Goal: Task Accomplishment & Management: Manage account settings

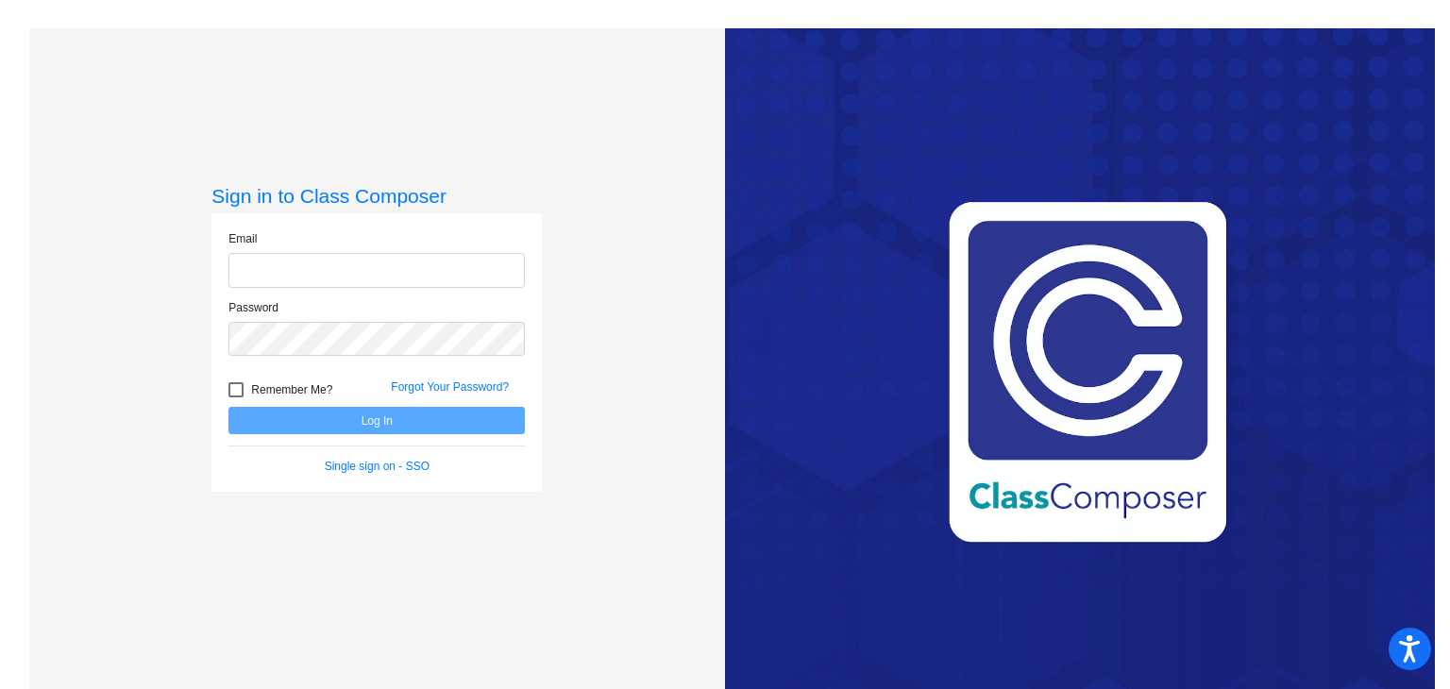
type input "[PERSON_NAME][EMAIL_ADDRESS][DOMAIN_NAME]"
click at [453, 431] on button "Log In" at bounding box center [376, 420] width 296 height 27
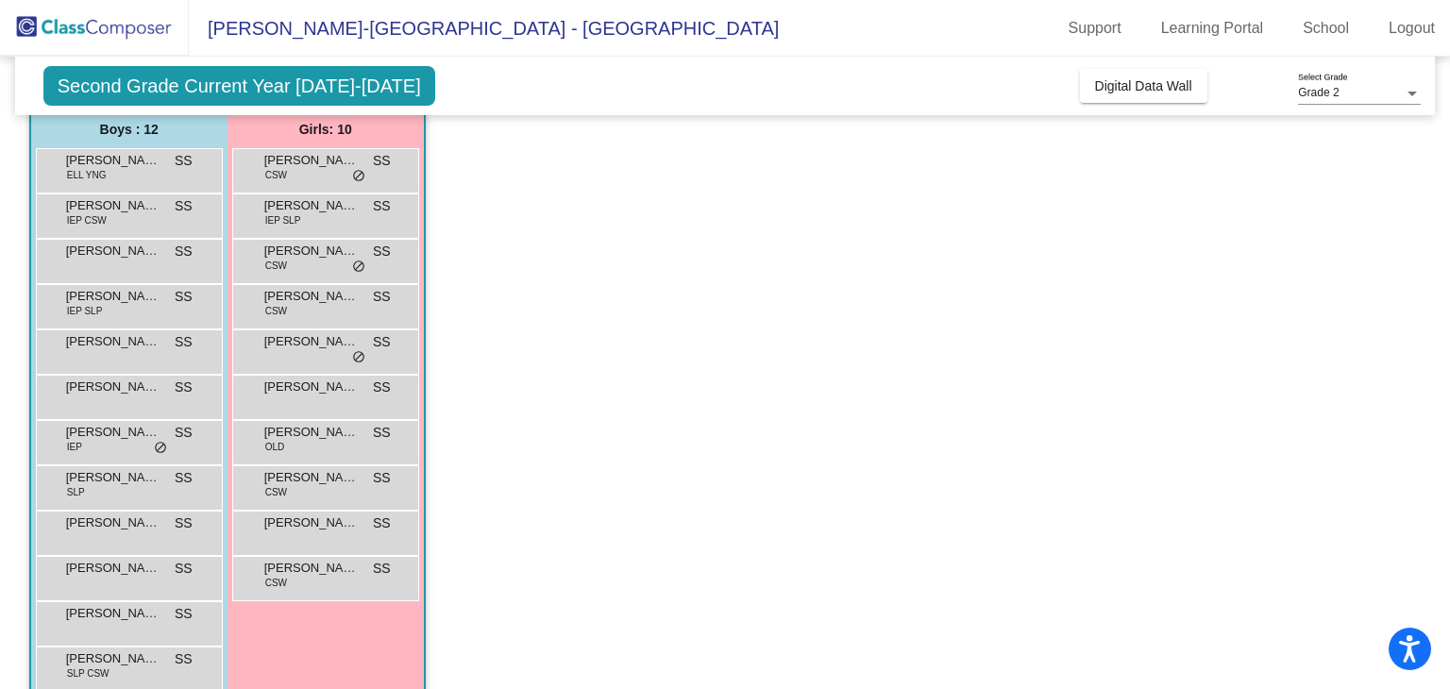
scroll to position [186, 0]
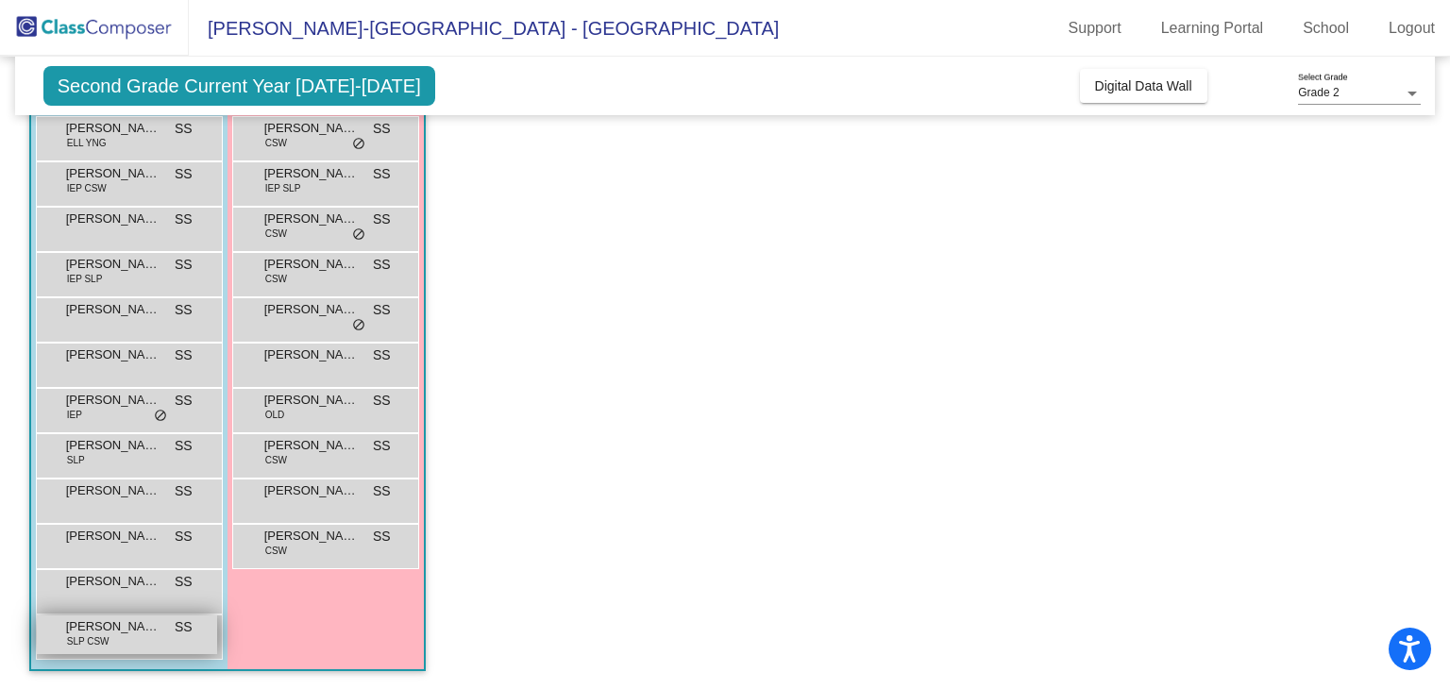
click at [143, 627] on span "[PERSON_NAME]" at bounding box center [113, 626] width 94 height 19
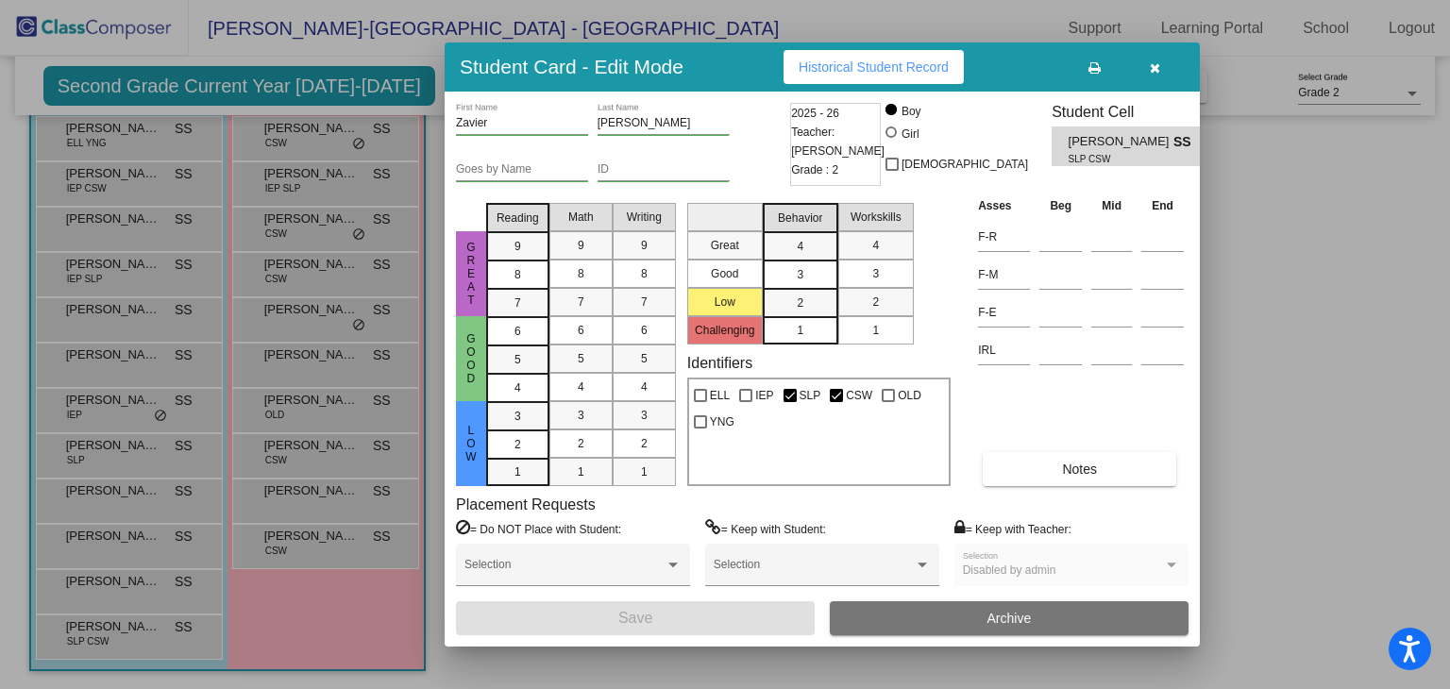
click at [1171, 58] on button "button" at bounding box center [1154, 67] width 60 height 34
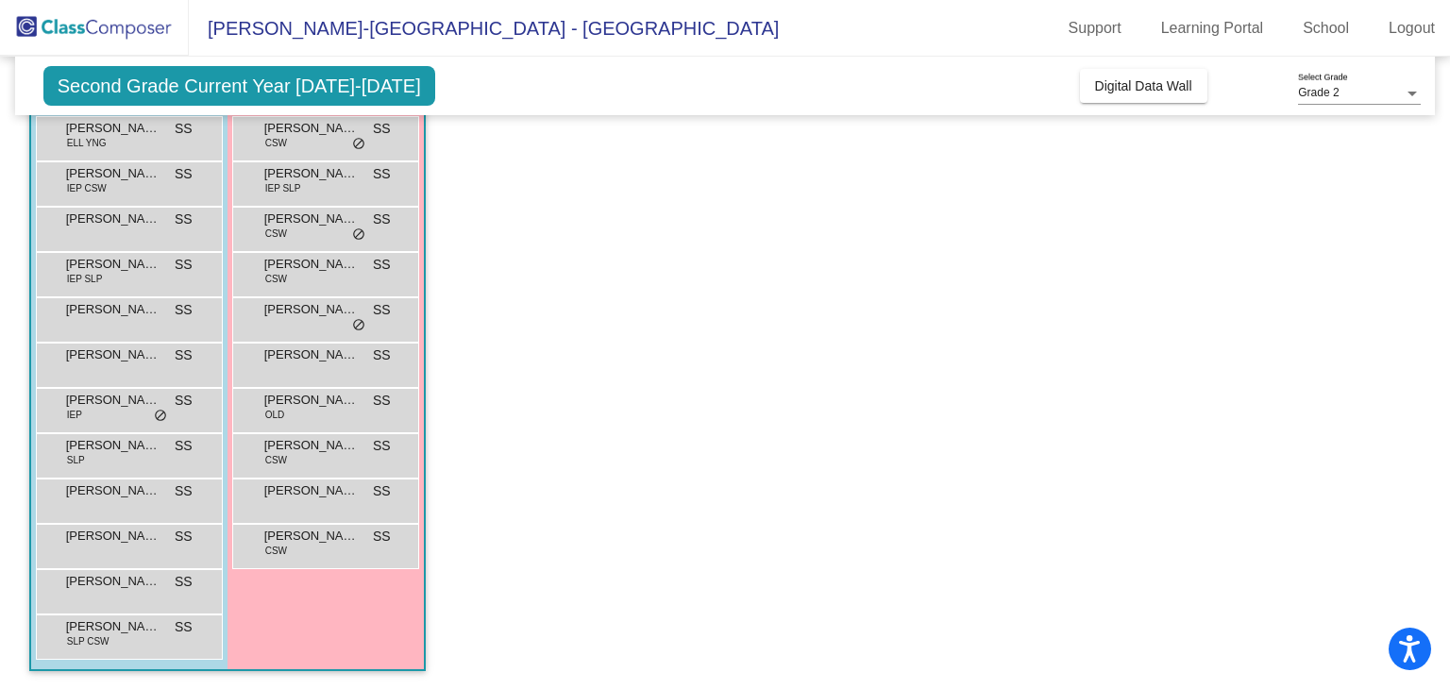
scroll to position [0, 0]
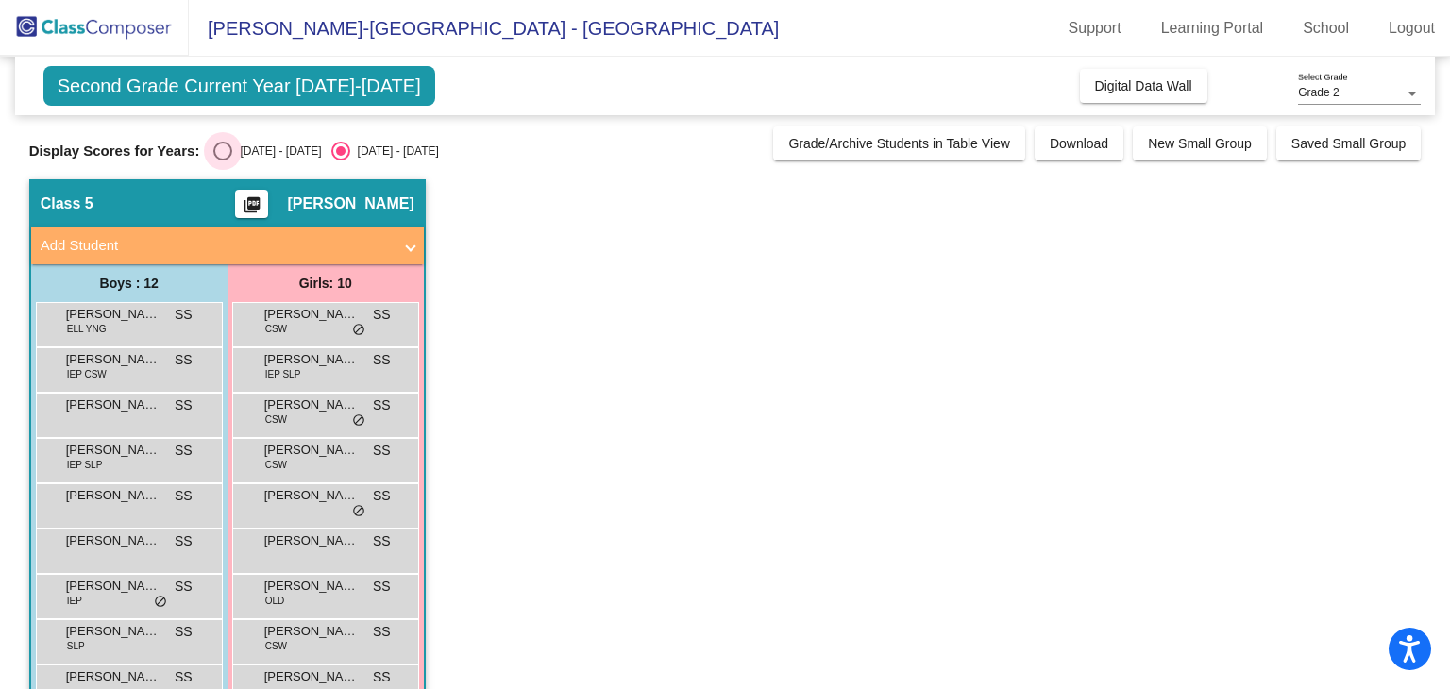
click at [223, 148] on div "Select an option" at bounding box center [222, 151] width 19 height 19
click at [223, 160] on input "[DATE] - [DATE]" at bounding box center [222, 160] width 1 height 1
radio input "true"
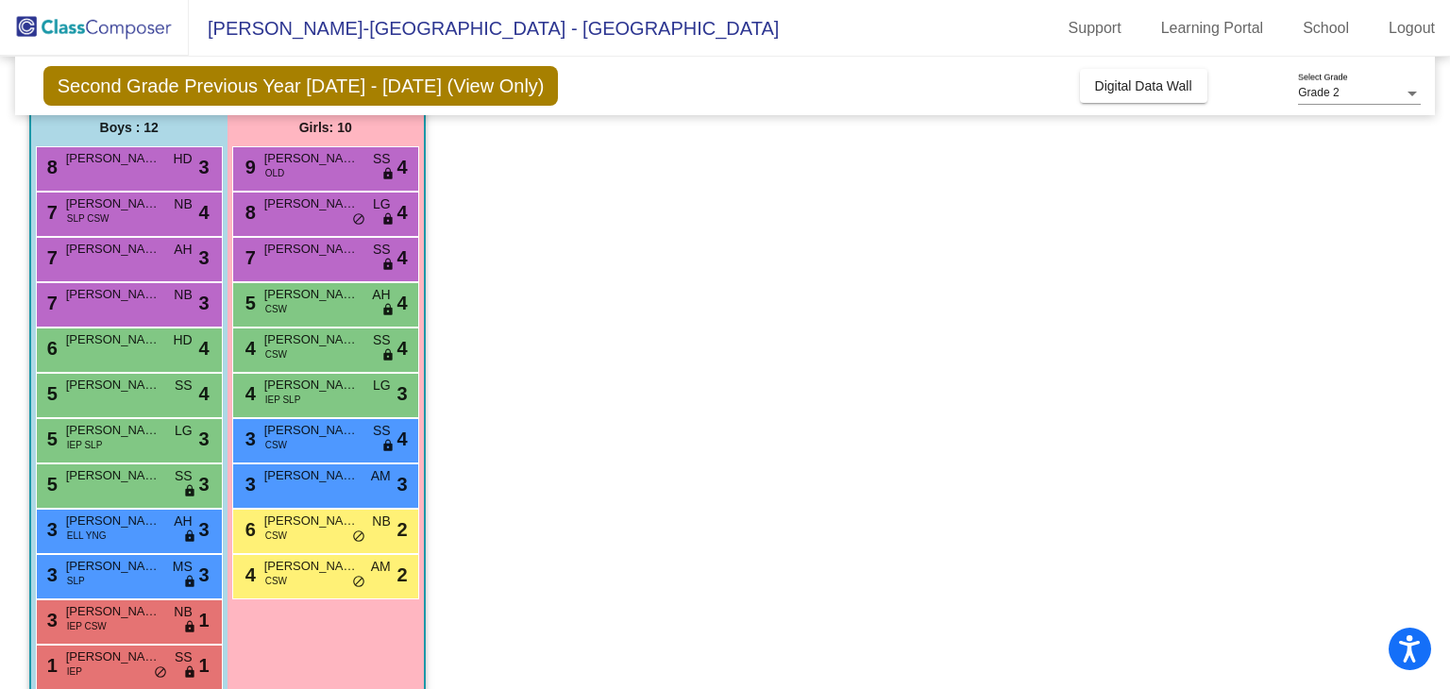
scroll to position [186, 0]
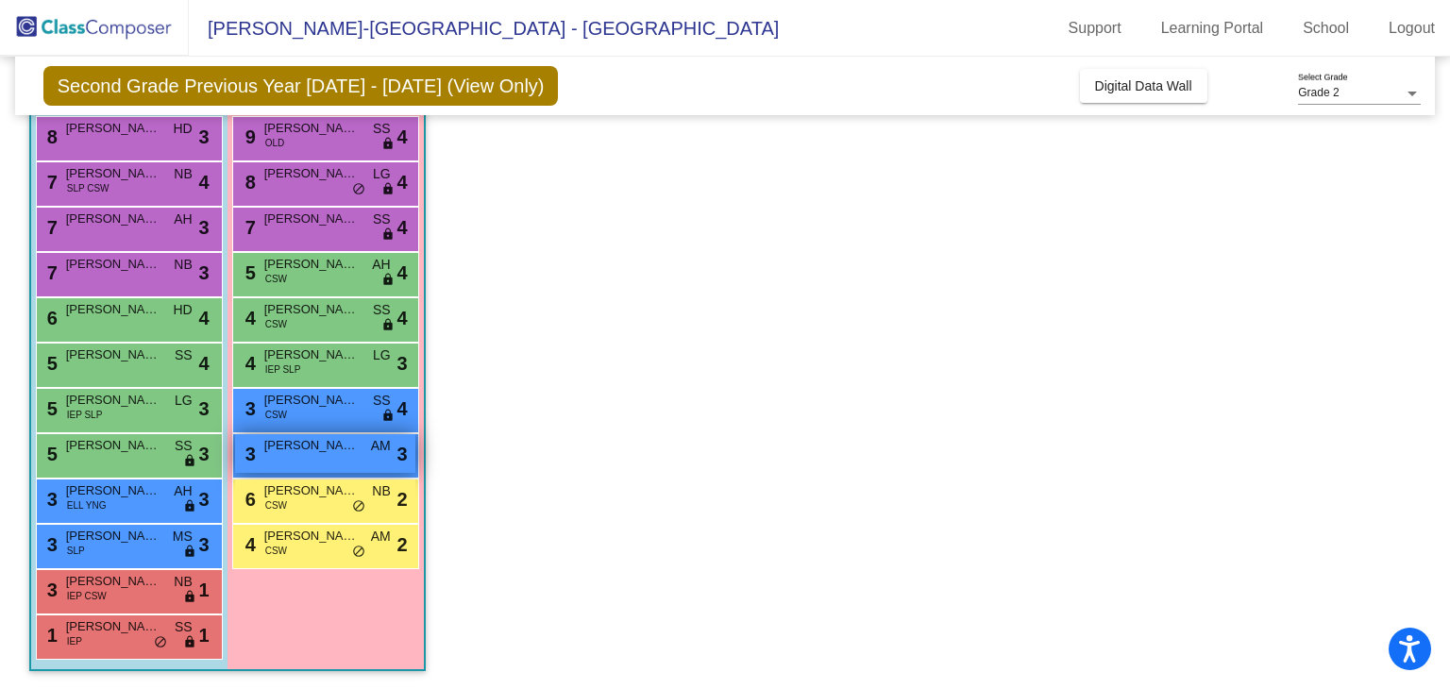
click at [329, 454] on div "3 [PERSON_NAME] AM lock do_not_disturb_alt 3" at bounding box center [325, 453] width 180 height 39
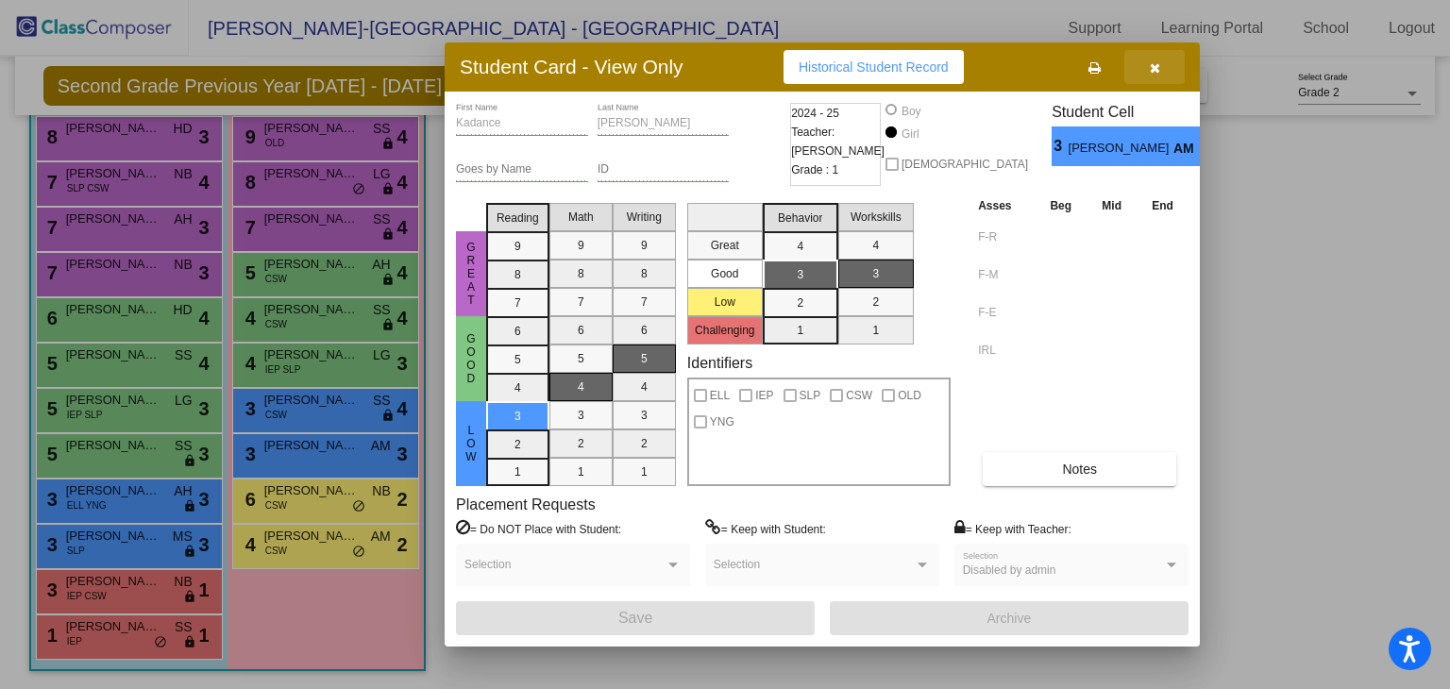
click at [1156, 71] on icon "button" at bounding box center [1155, 67] width 10 height 13
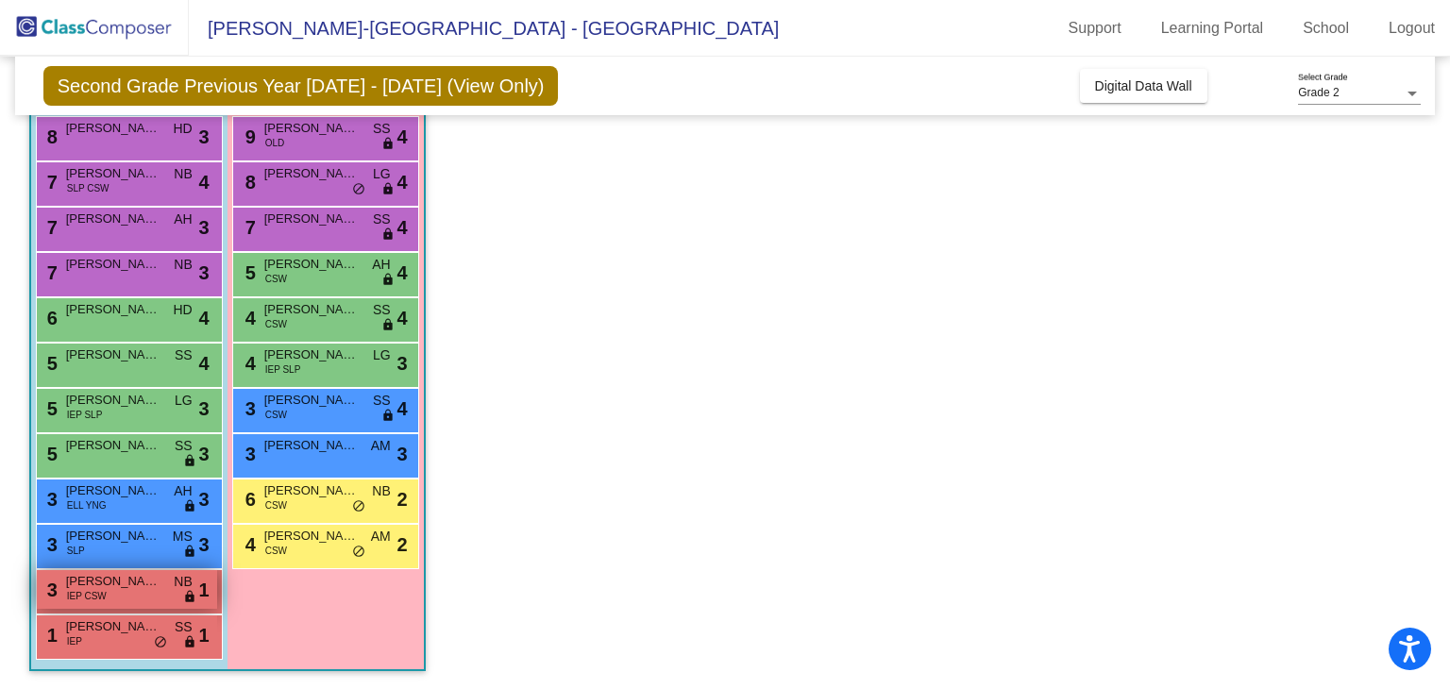
click at [109, 601] on div "3 [PERSON_NAME] IEP CSW NB lock do_not_disturb_alt 1" at bounding box center [127, 589] width 180 height 39
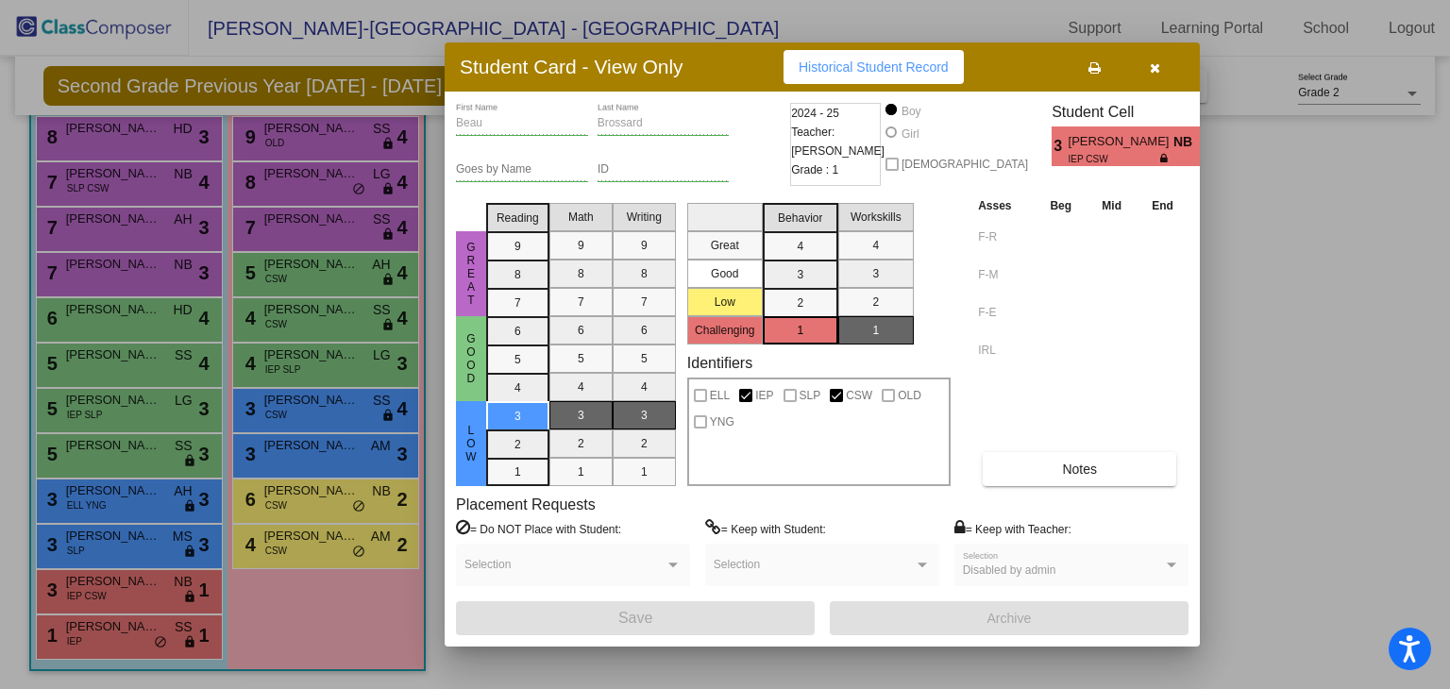
click at [1143, 73] on button "button" at bounding box center [1154, 67] width 60 height 34
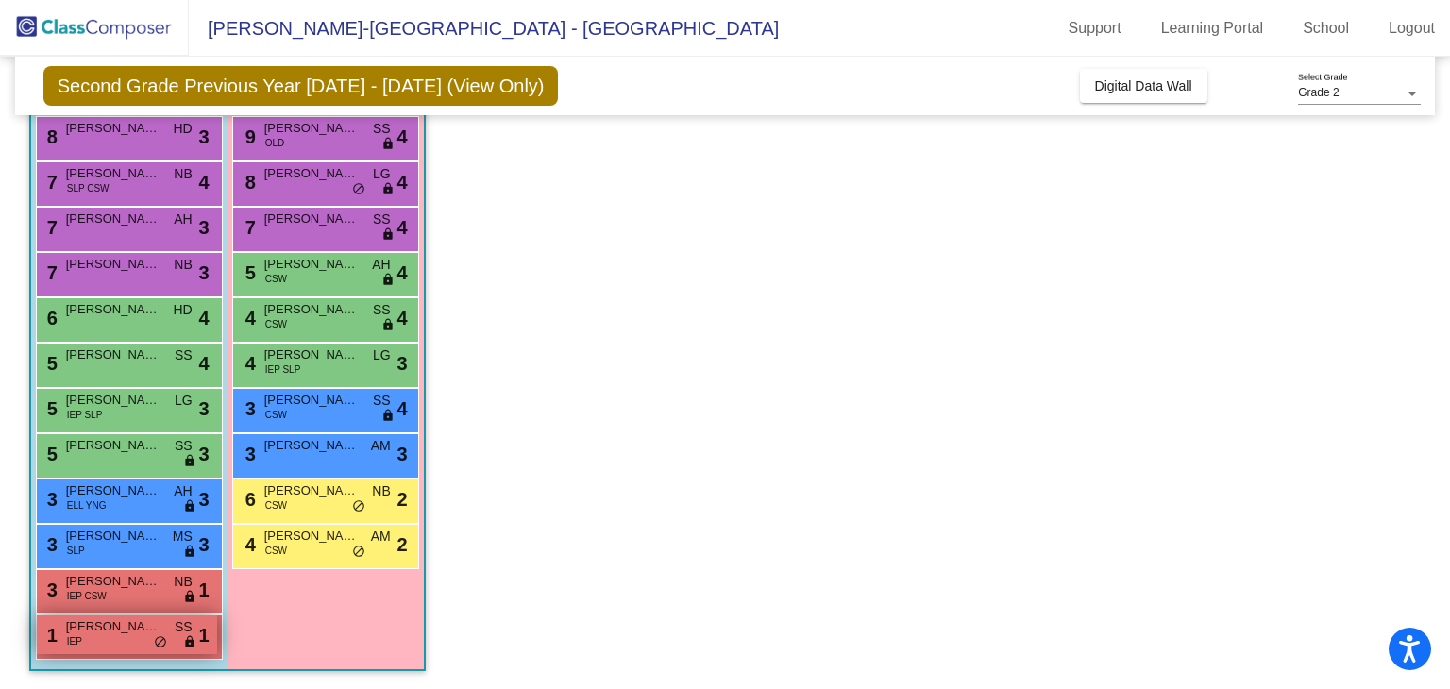
click at [86, 646] on div "1 [PERSON_NAME] IEP SS lock do_not_disturb_alt 1" at bounding box center [127, 634] width 180 height 39
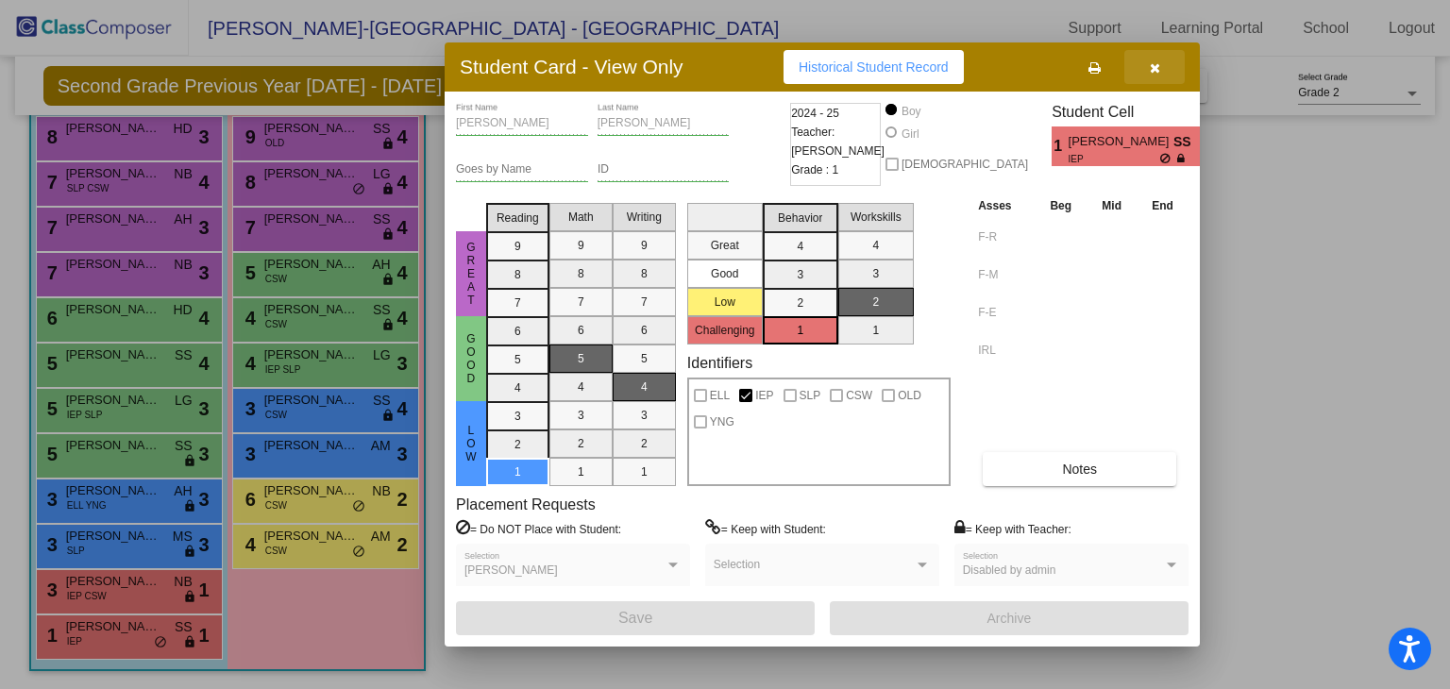
click at [1163, 69] on button "button" at bounding box center [1154, 67] width 60 height 34
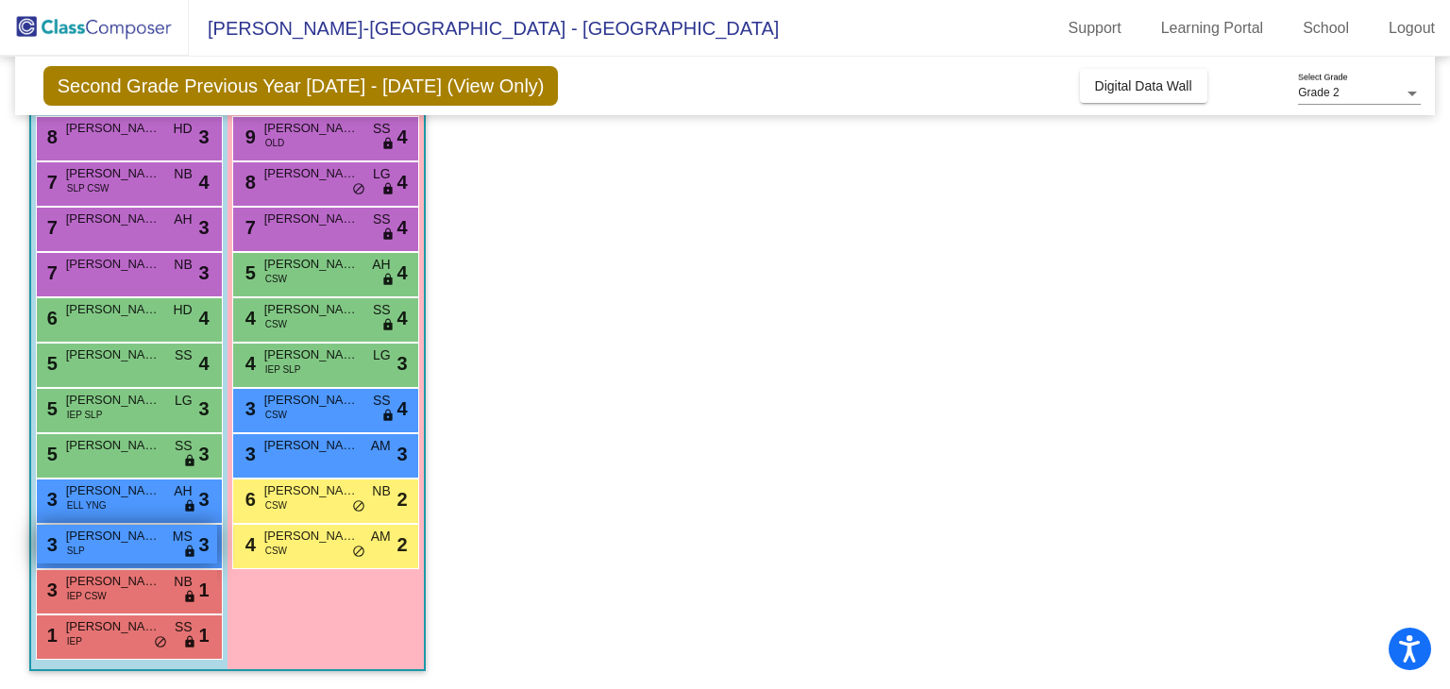
click at [104, 540] on span "[PERSON_NAME]" at bounding box center [113, 536] width 94 height 19
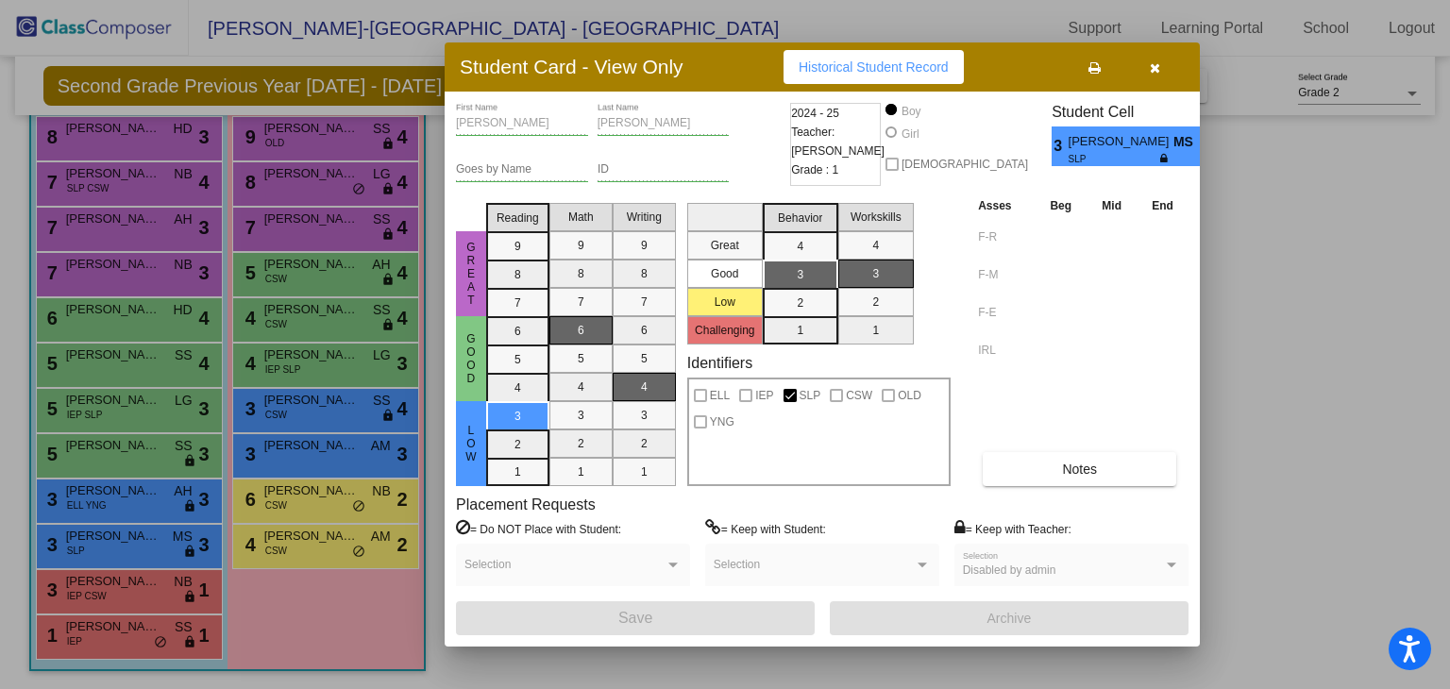
click at [1147, 67] on button "button" at bounding box center [1154, 67] width 60 height 34
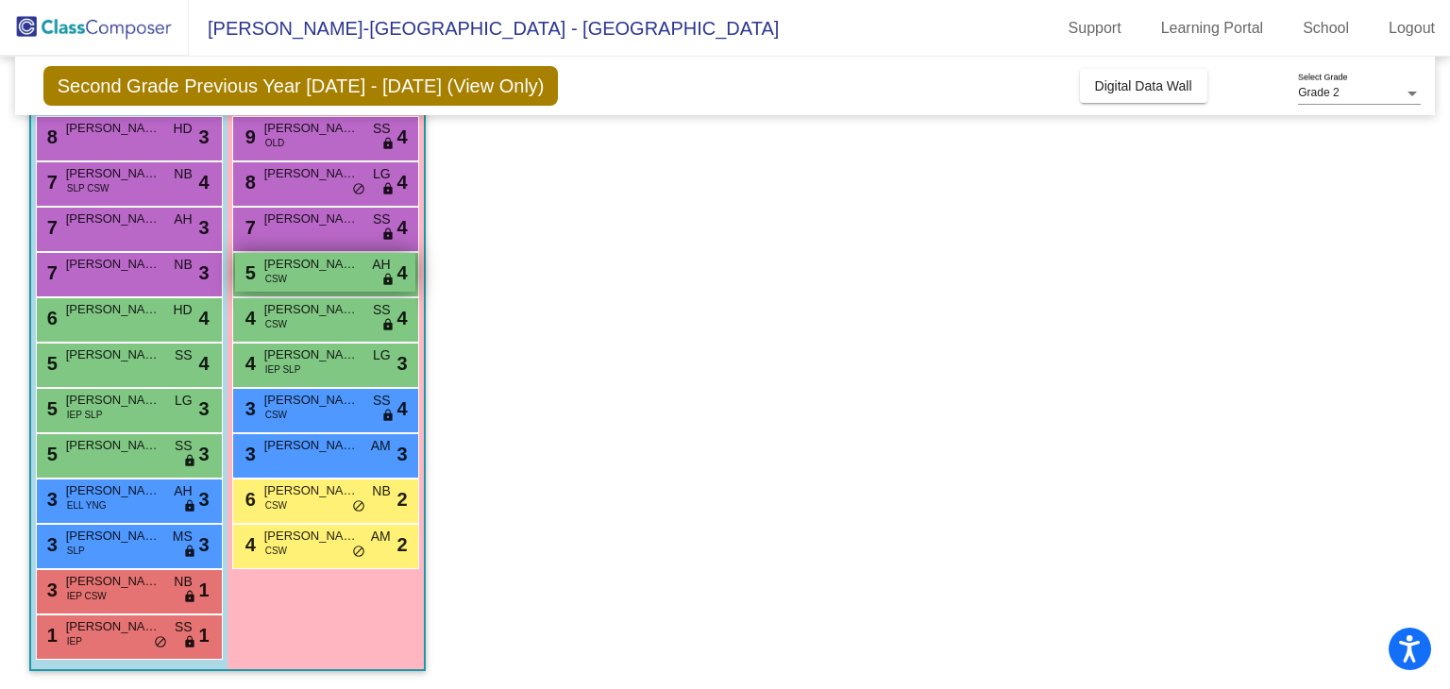
click at [373, 266] on span "AH" at bounding box center [381, 265] width 18 height 20
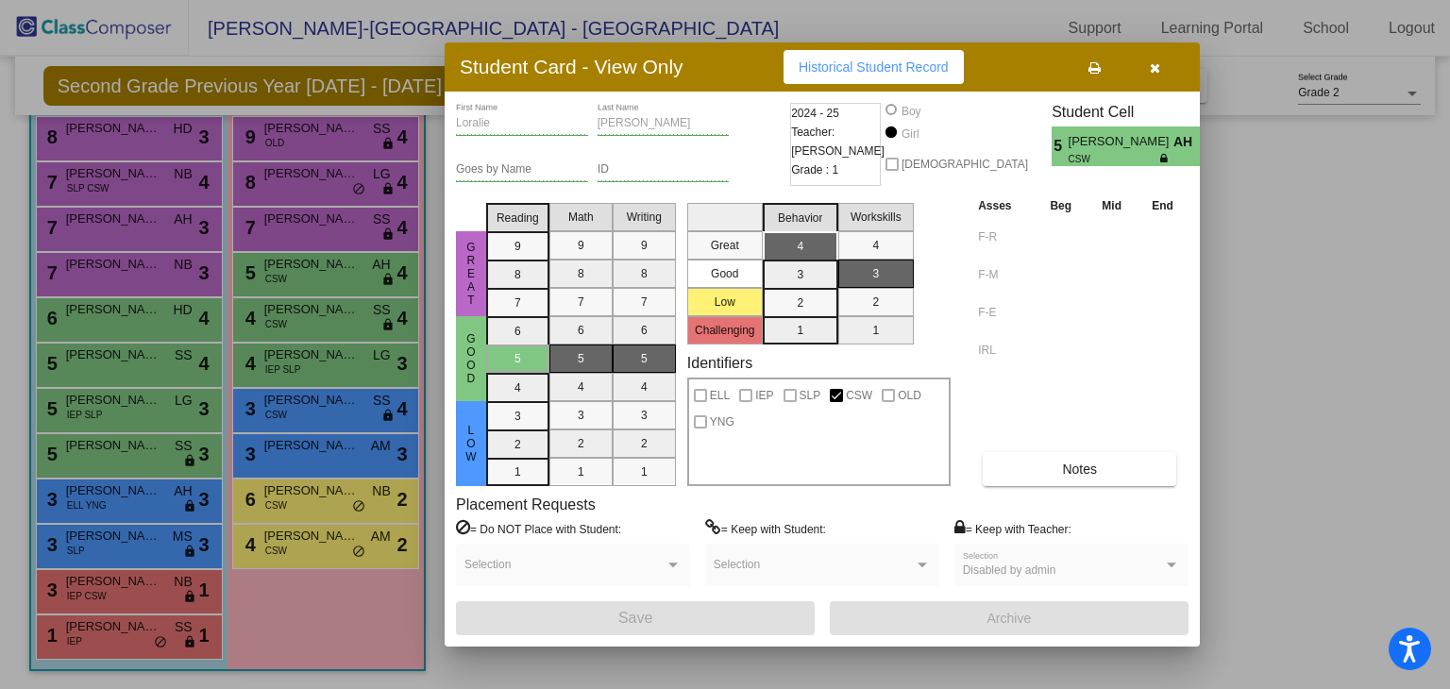
click at [1155, 66] on icon "button" at bounding box center [1155, 67] width 10 height 13
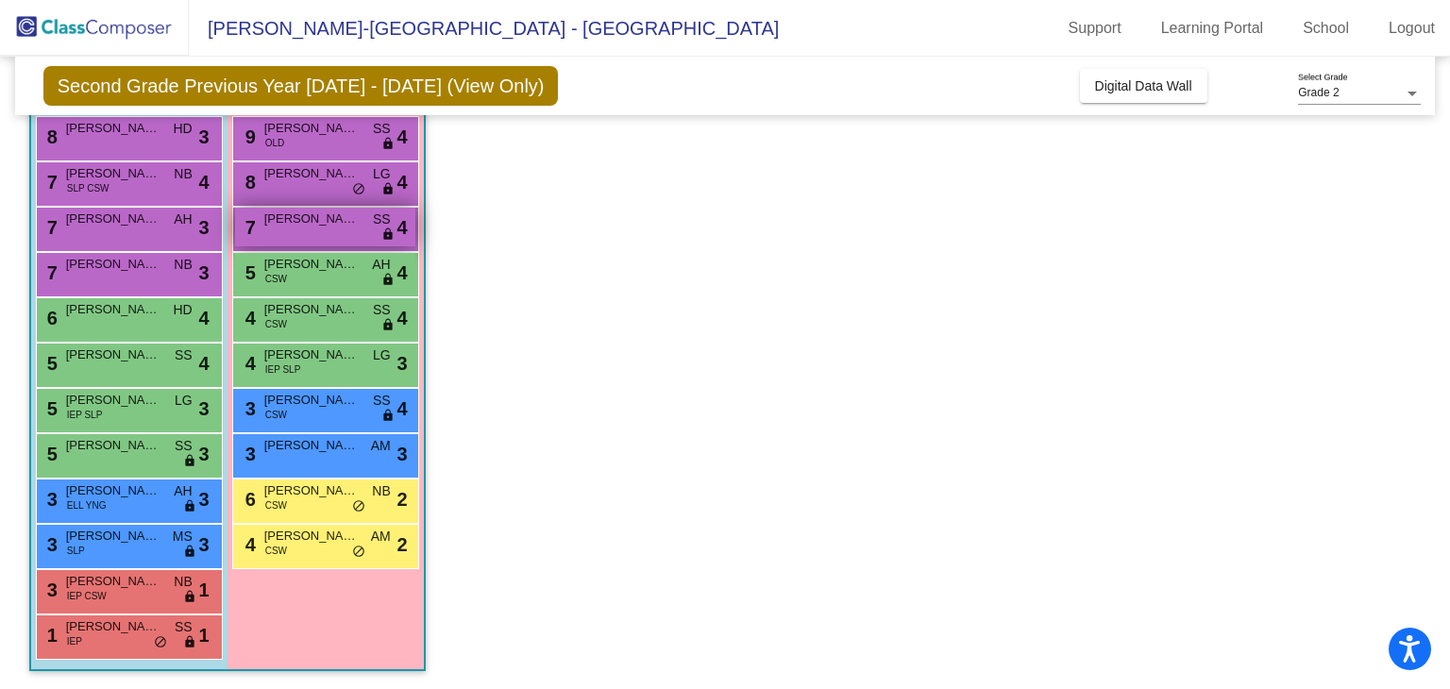
click at [327, 231] on div "7 [PERSON_NAME] SS lock do_not_disturb_alt 4" at bounding box center [325, 227] width 180 height 39
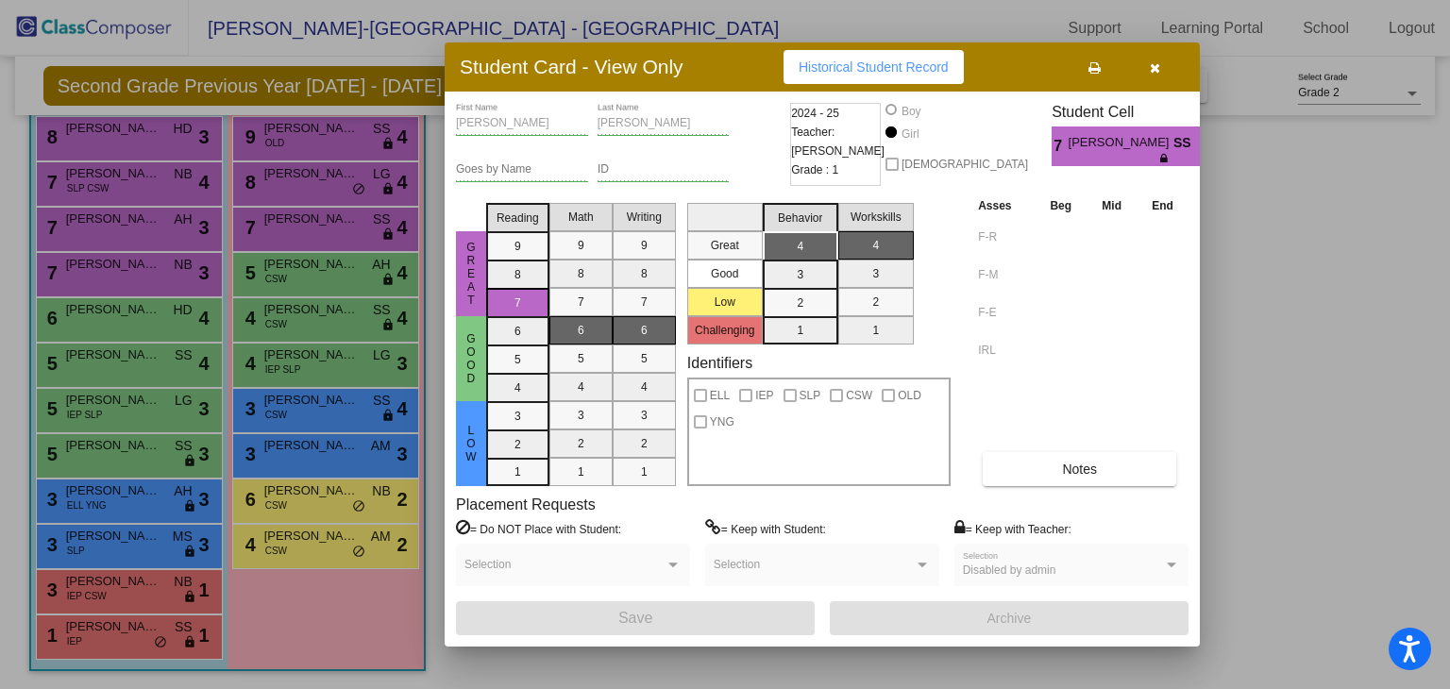
click at [1159, 62] on icon "button" at bounding box center [1155, 67] width 10 height 13
